Goal: Find specific page/section: Find specific page/section

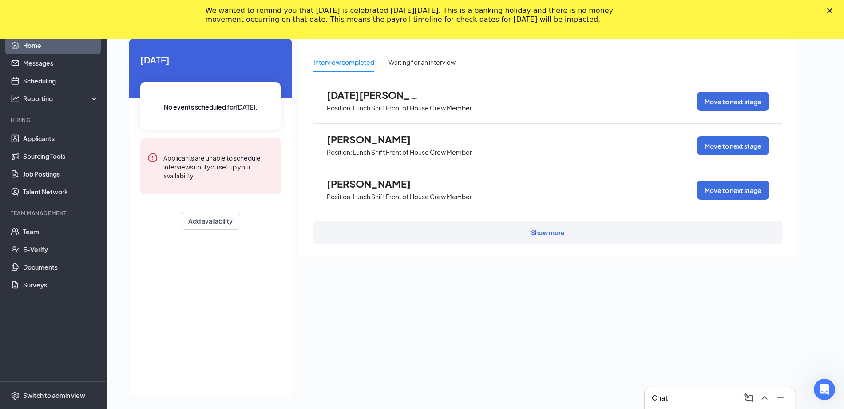
scroll to position [58, 0]
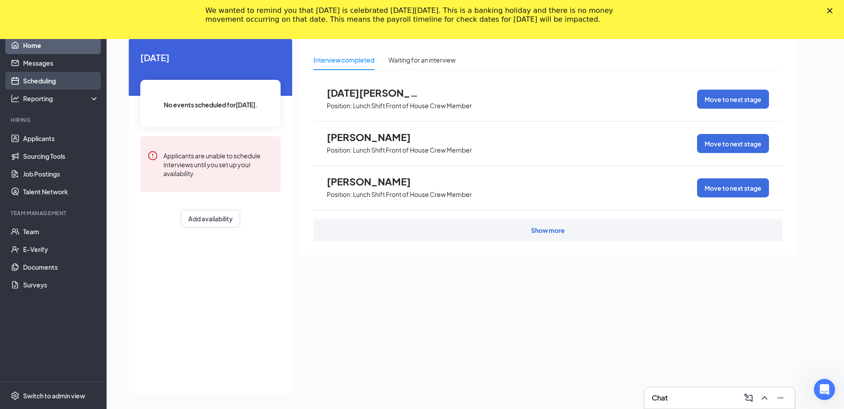
click at [43, 79] on link "Scheduling" at bounding box center [61, 81] width 76 height 18
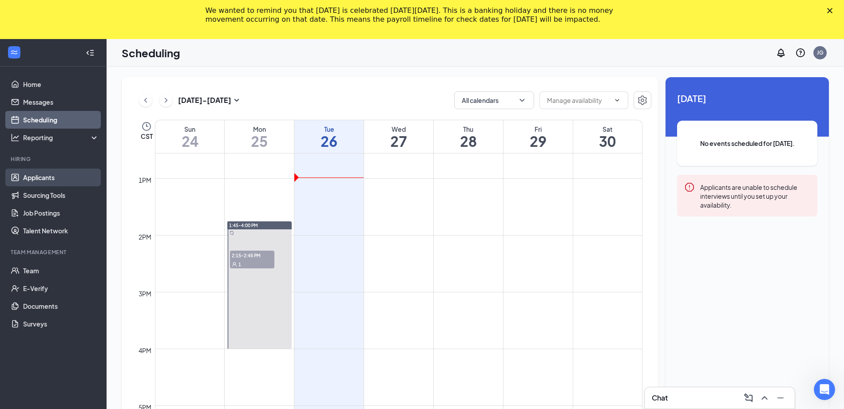
click at [44, 178] on link "Applicants" at bounding box center [61, 178] width 76 height 18
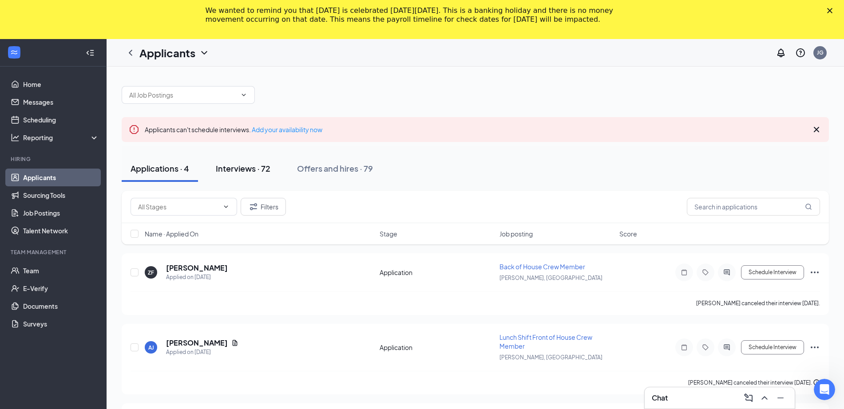
click at [243, 170] on div "Interviews · 72" at bounding box center [243, 168] width 55 height 11
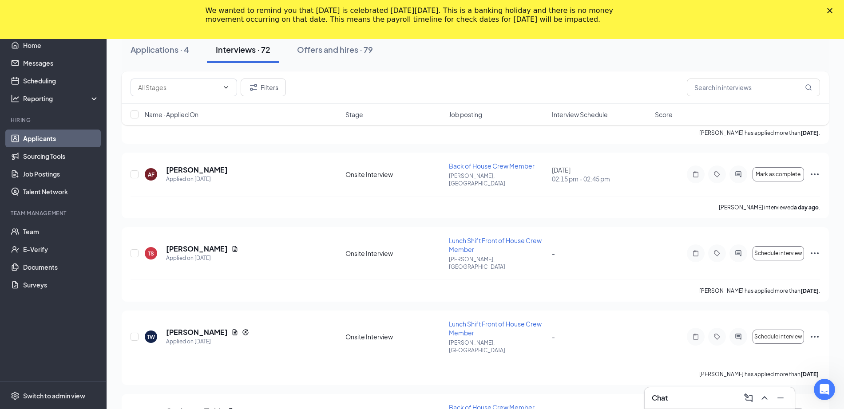
scroll to position [943, 0]
